Goal: Transaction & Acquisition: Subscribe to service/newsletter

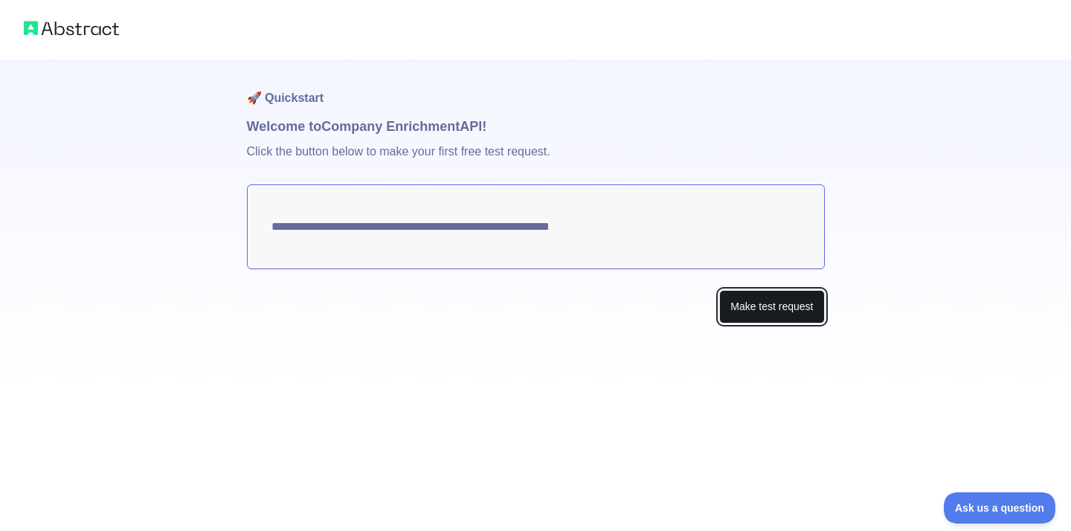
click at [768, 310] on button "Make test request" at bounding box center [772, 306] width 105 height 33
drag, startPoint x: 271, startPoint y: 228, endPoint x: 596, endPoint y: 240, distance: 325.4
click at [596, 240] on textarea "**********" at bounding box center [536, 227] width 578 height 85
click at [776, 304] on button "Make test request" at bounding box center [772, 306] width 105 height 33
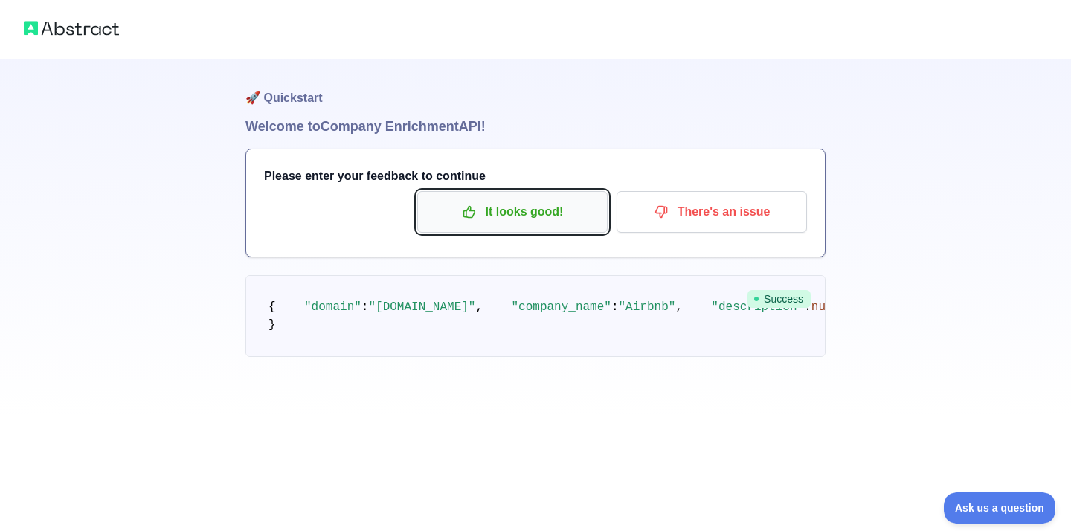
click at [544, 206] on p "It looks good!" at bounding box center [513, 211] width 168 height 25
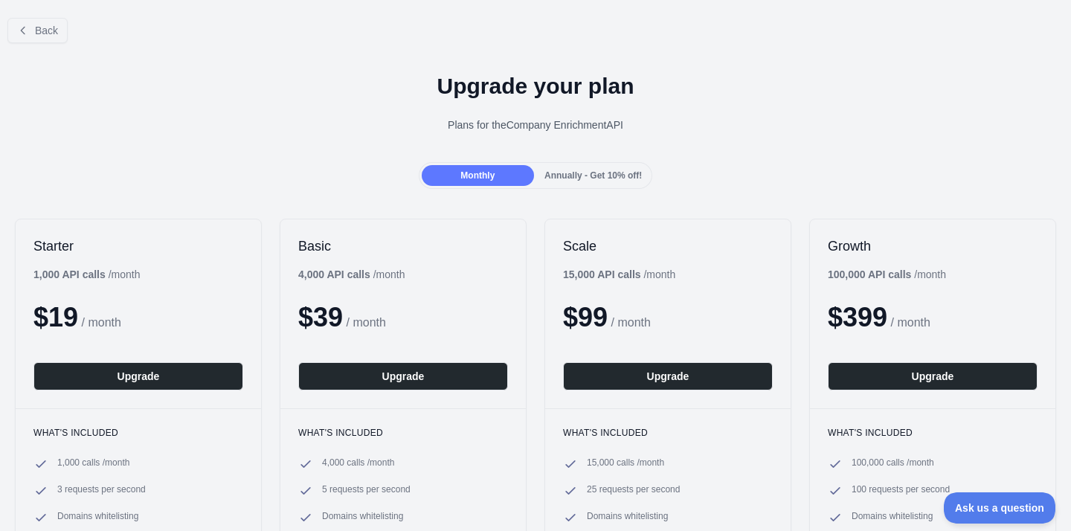
click at [571, 170] on span "Annually - Get 10% off!" at bounding box center [593, 175] width 97 height 10
